Goal: Information Seeking & Learning: Learn about a topic

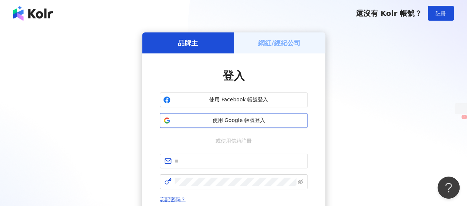
click at [269, 121] on span "使用 Google 帳號登入" at bounding box center [238, 120] width 131 height 7
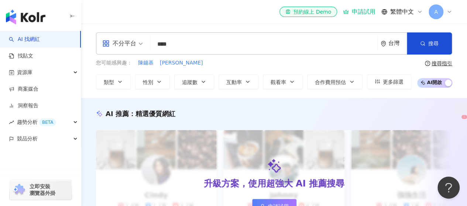
type input "***"
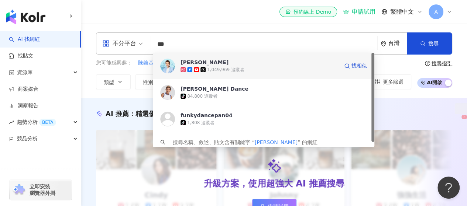
click at [225, 73] on div "1,049,969 追蹤者" at bounding box center [259, 69] width 158 height 7
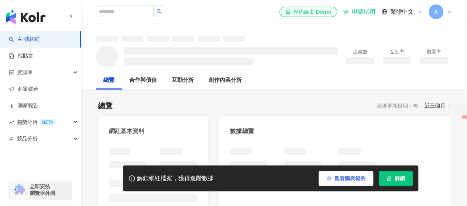
click at [326, 174] on button "觀看圖表範例" at bounding box center [345, 178] width 55 height 15
click at [330, 177] on button "觀看圖表範例" at bounding box center [345, 178] width 55 height 15
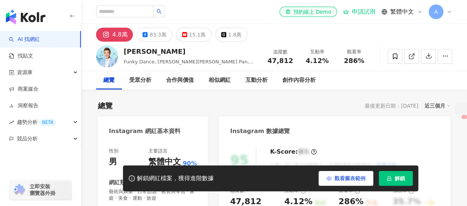
click at [337, 179] on span "觀看圖表範例" at bounding box center [349, 179] width 31 height 6
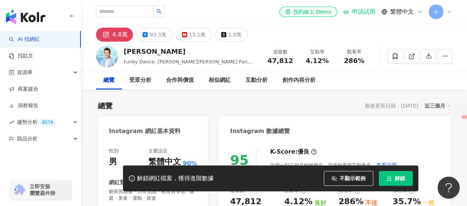
click at [107, 56] on img at bounding box center [107, 56] width 22 height 22
click at [110, 58] on img at bounding box center [107, 56] width 22 height 22
click at [133, 20] on div "el-icon-cs 預約線上 Demo 申請試用 繁體中文 A" at bounding box center [274, 12] width 356 height 24
click at [134, 13] on input "search" at bounding box center [125, 12] width 58 height 12
type input "*"
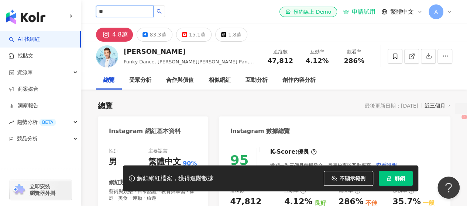
type input "**"
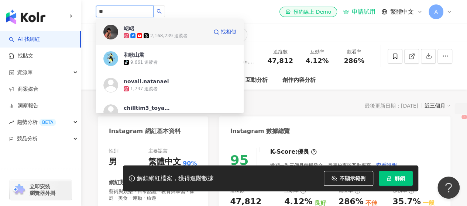
click at [170, 35] on div "2,168,239 追蹤者" at bounding box center [168, 36] width 37 height 6
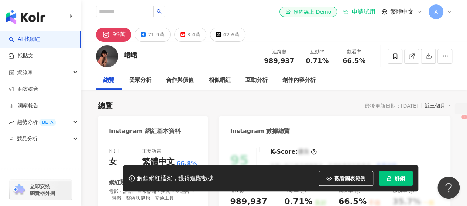
click at [104, 55] on img at bounding box center [107, 56] width 22 height 22
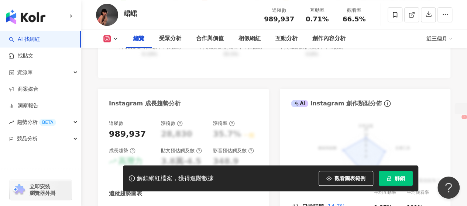
scroll to position [332, 0]
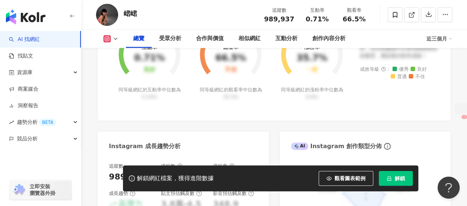
click at [107, 42] on icon at bounding box center [106, 38] width 7 height 7
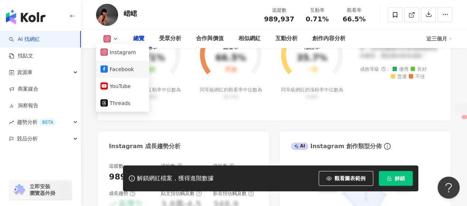
click at [111, 69] on button "Facebook" at bounding box center [122, 69] width 44 height 10
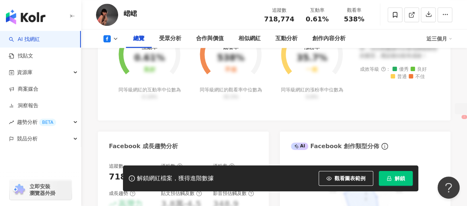
scroll to position [74, 0]
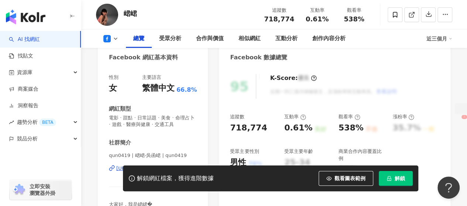
click at [313, 143] on div "追蹤數 718,774 互動率 0.61% 良好 觀看率 538% 不佳 漲粉率 35.7% 一般 受眾主要性別 男性 76% 受眾主要年齡 25-34 歲 …" at bounding box center [334, 147] width 209 height 66
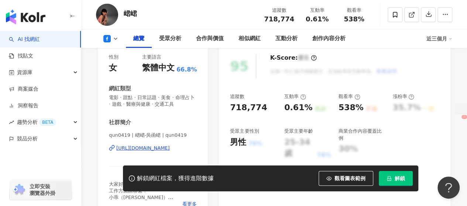
scroll to position [111, 0]
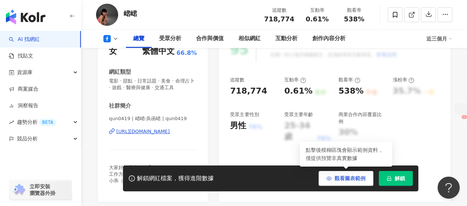
click at [333, 182] on button "觀看圖表範例" at bounding box center [345, 178] width 55 height 15
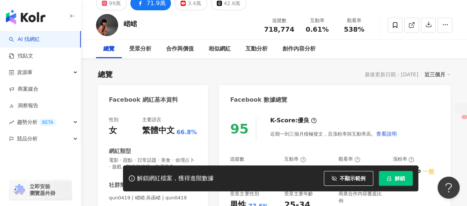
scroll to position [0, 0]
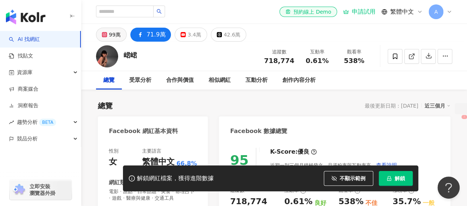
click at [110, 41] on button "99萬" at bounding box center [111, 35] width 31 height 14
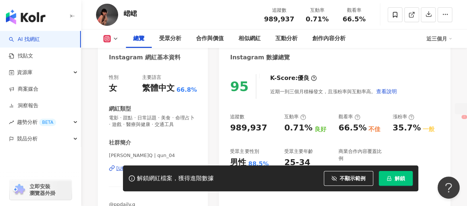
scroll to position [111, 0]
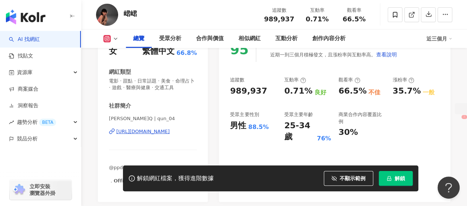
click at [257, 139] on div "95 K-Score : 優良 近期一到三個月積極發文，且漲粉率與互動率高。 查看說明 追蹤數 989,937 互動率 0.71% 良好 觀看率 66.5% …" at bounding box center [334, 116] width 231 height 172
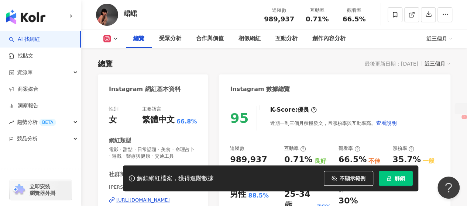
scroll to position [0, 0]
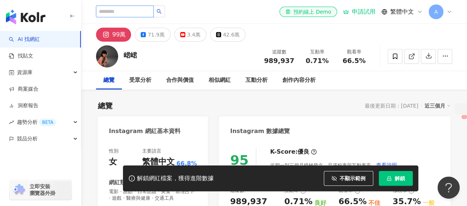
click at [145, 11] on input "search" at bounding box center [125, 12] width 58 height 12
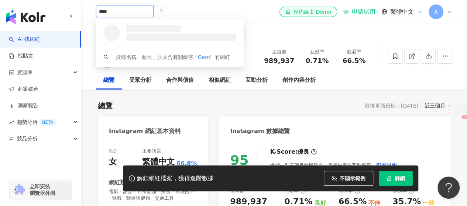
type input "*****"
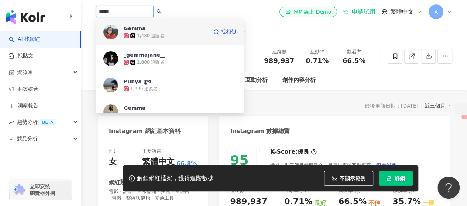
drag, startPoint x: 128, startPoint y: 8, endPoint x: 117, endPoint y: 1, distance: 13.5
click at [117, 1] on div "***** Gemma 1,480 追蹤者 找相似 _gemmajane__ 1,880 追蹤者 Punya पुण्य 1,399 追蹤者 Gemma 53…" at bounding box center [274, 12] width 356 height 24
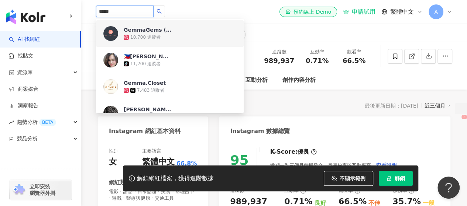
scroll to position [221, 0]
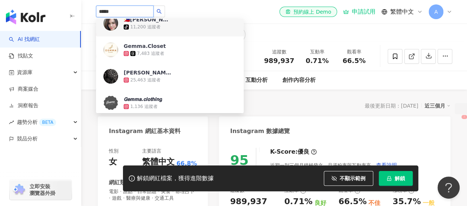
click at [124, 12] on input "*****" at bounding box center [125, 12] width 58 height 12
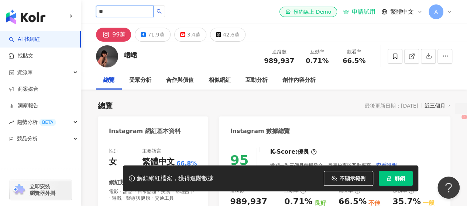
type input "**"
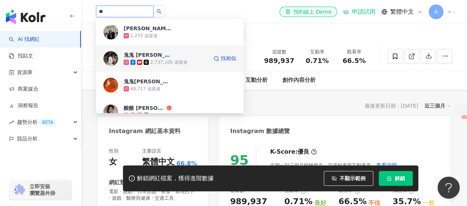
click at [174, 61] on div "2,737,105 追蹤者" at bounding box center [168, 62] width 37 height 6
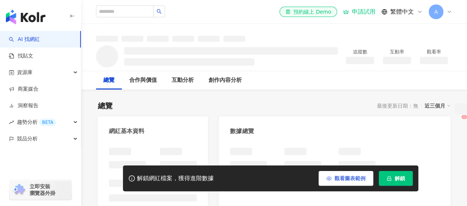
click at [355, 179] on span "觀看圖表範例" at bounding box center [349, 179] width 31 height 6
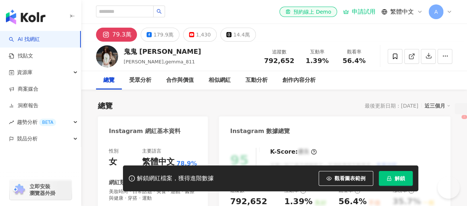
click at [107, 58] on img at bounding box center [107, 56] width 22 height 22
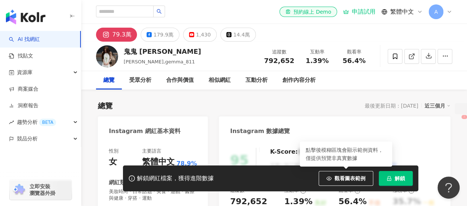
drag, startPoint x: 349, startPoint y: 178, endPoint x: 315, endPoint y: 132, distance: 57.0
click at [349, 178] on span "觀看圖表範例" at bounding box center [349, 179] width 31 height 6
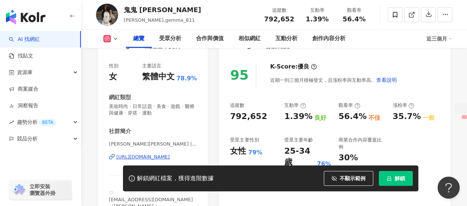
scroll to position [74, 0]
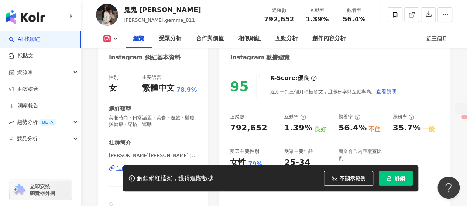
click at [112, 40] on icon at bounding box center [115, 39] width 6 height 6
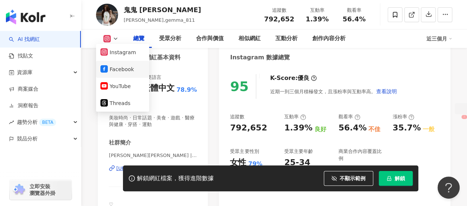
click at [117, 72] on button "Facebook" at bounding box center [122, 69] width 44 height 10
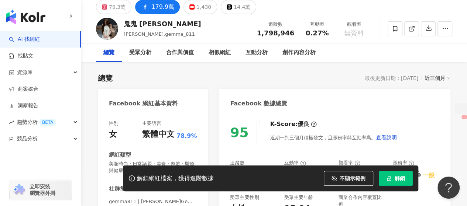
scroll to position [111, 0]
